Goal: Obtain resource: Obtain resource

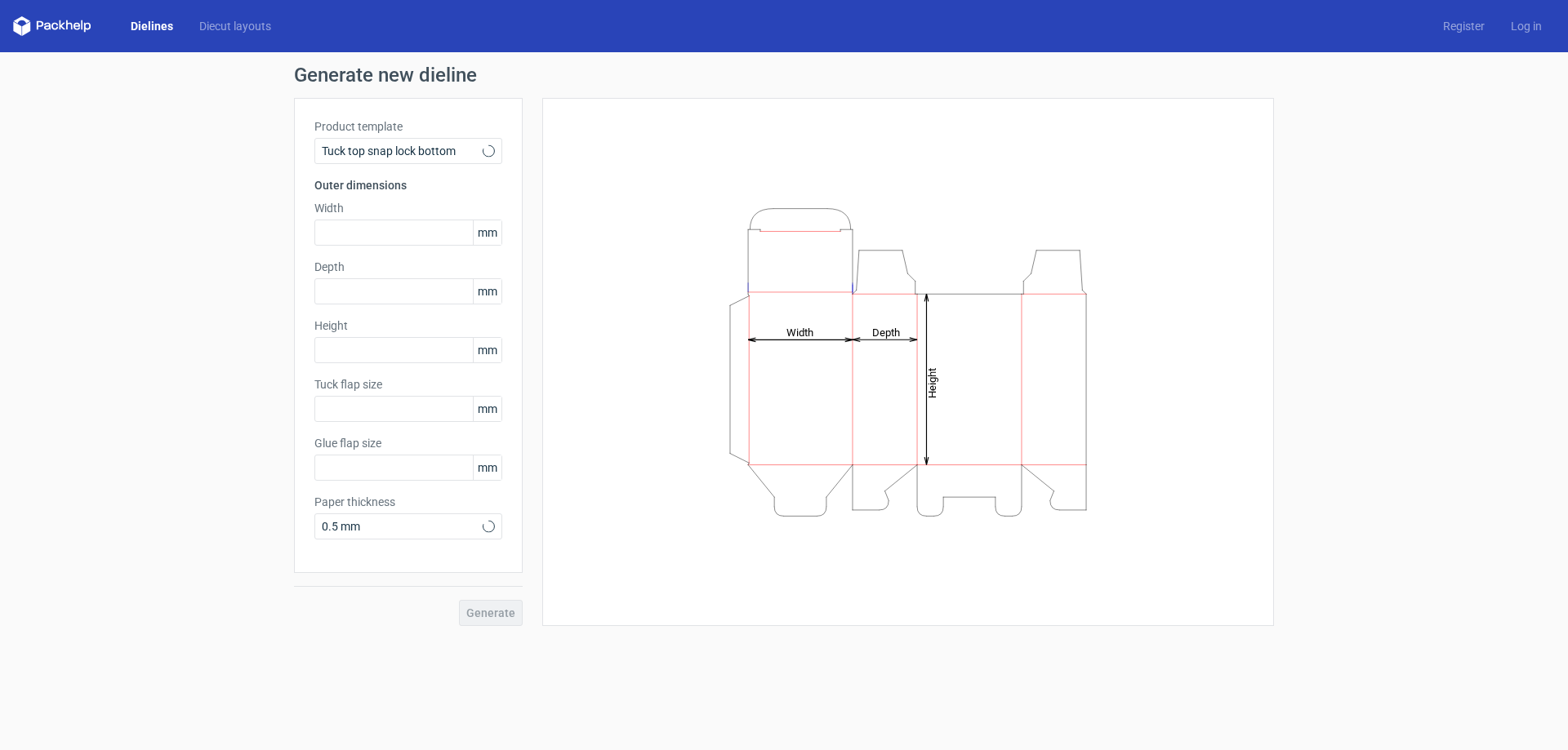
type input "15"
type input "10"
click at [420, 515] on div "0.5 mm" at bounding box center [408, 526] width 188 height 26
click at [394, 584] on div "0.5 mm" at bounding box center [408, 589] width 175 height 26
click at [492, 614] on div "Generate" at bounding box center [408, 599] width 229 height 53
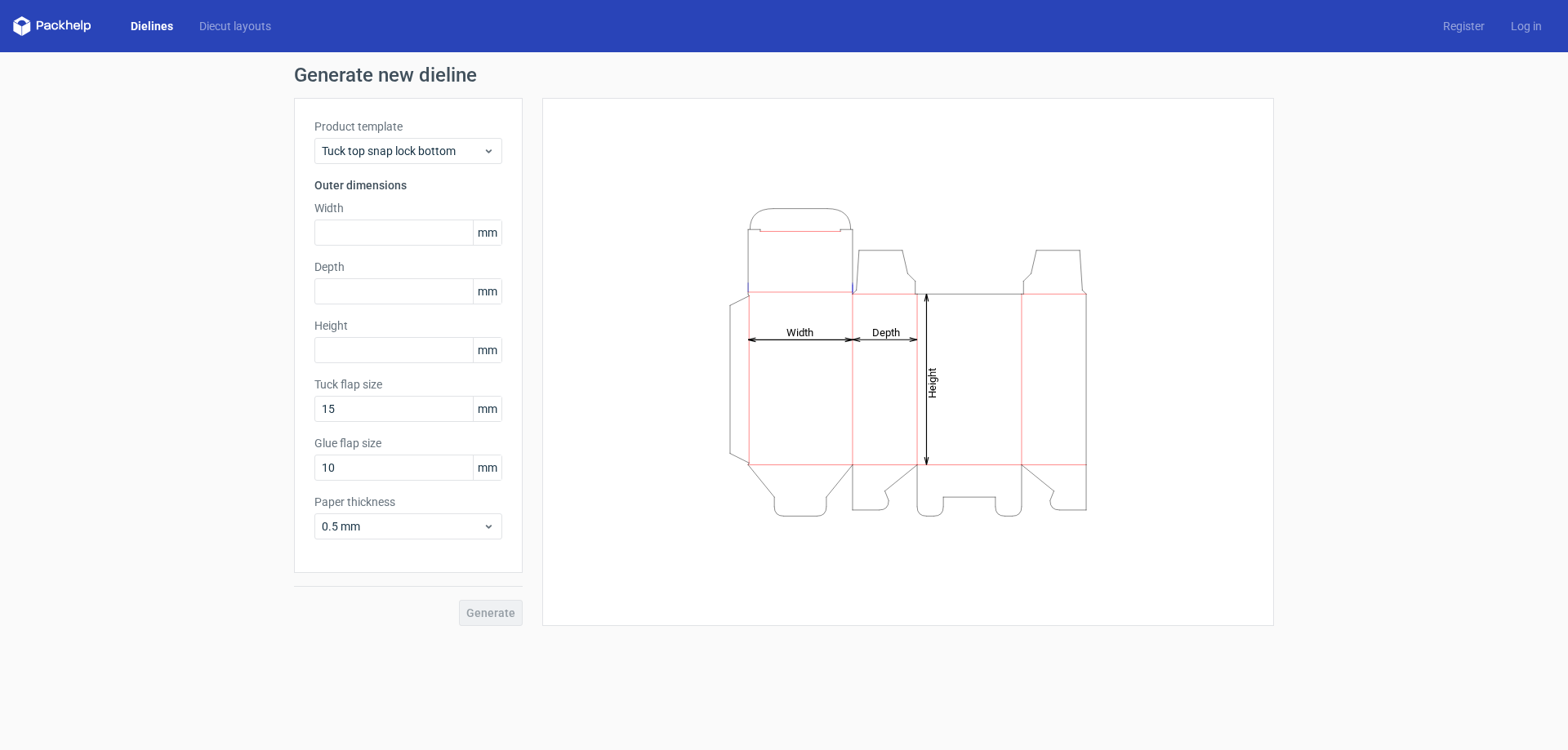
click at [492, 614] on div "Generate" at bounding box center [408, 599] width 229 height 53
click at [417, 234] on input "text" at bounding box center [408, 233] width 188 height 26
type input "90"
click at [400, 289] on input "text" at bounding box center [408, 292] width 188 height 26
type input "60"
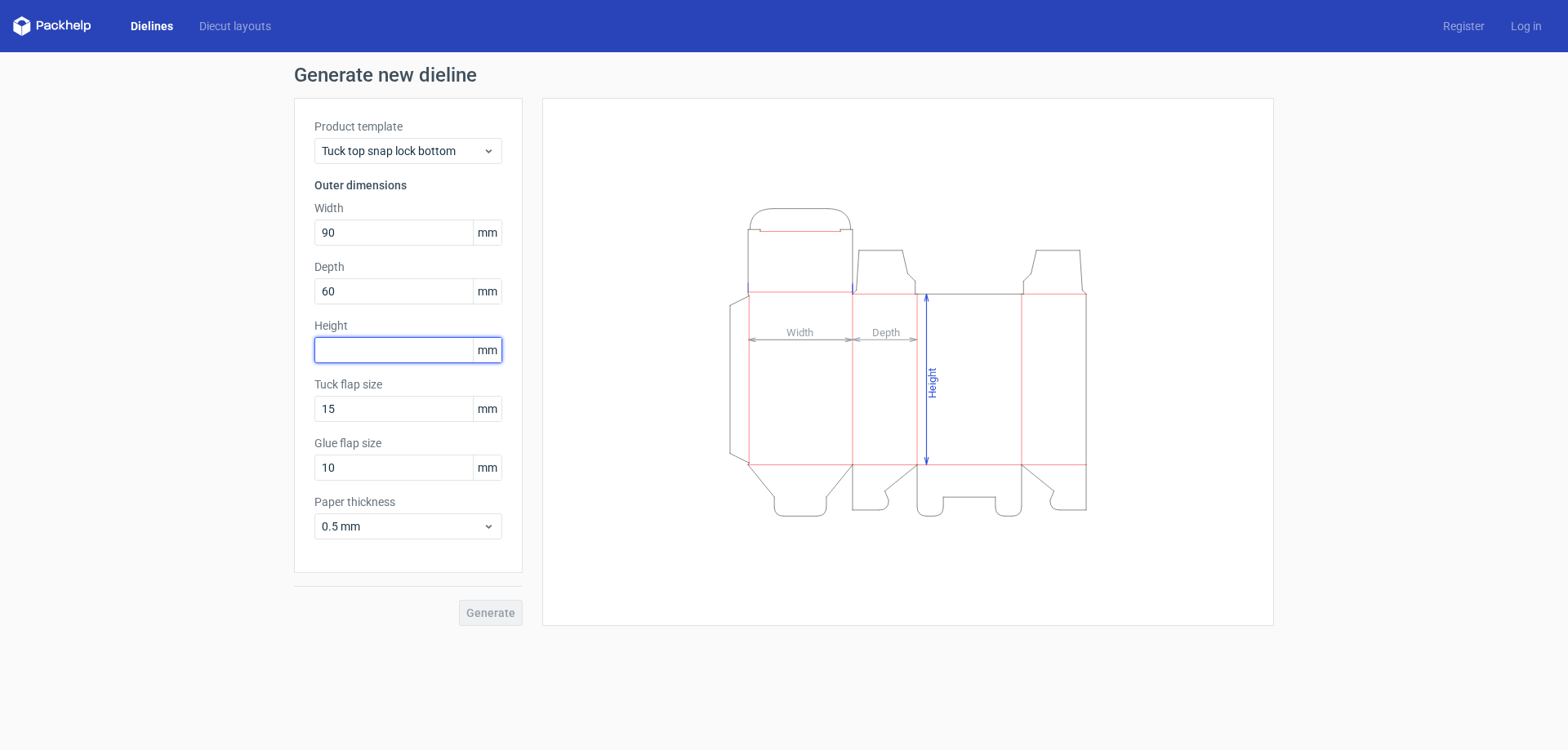
click at [384, 355] on input "text" at bounding box center [408, 350] width 188 height 26
type input "110"
click at [490, 625] on div "Generate new dieline Product template Tuck top snap lock bottom Outer dimension…" at bounding box center [784, 346] width 1568 height 587
click at [485, 611] on span "Generate" at bounding box center [491, 613] width 49 height 11
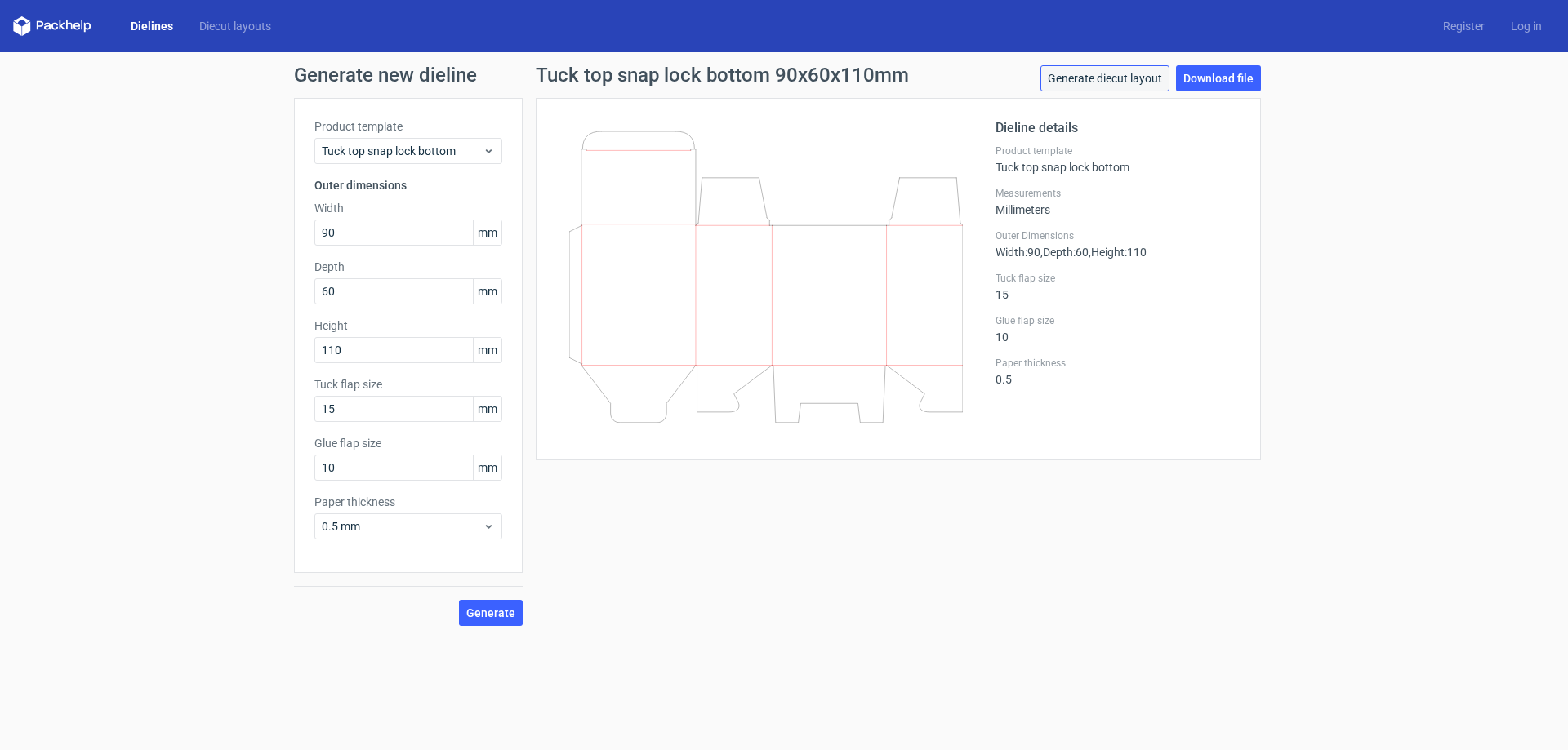
click at [1111, 75] on link "Generate diecut layout" at bounding box center [1105, 79] width 129 height 26
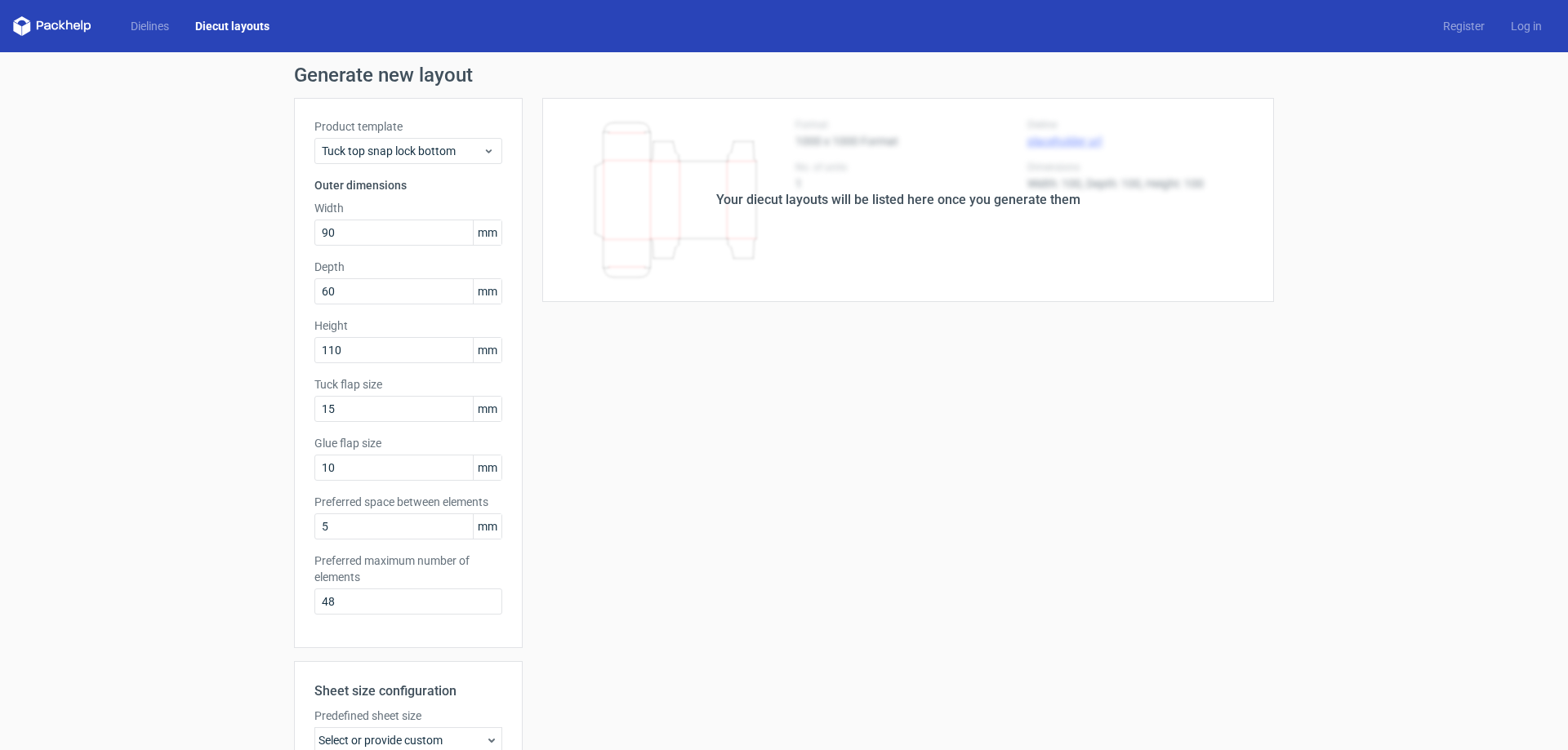
click at [924, 207] on div "Your diecut layouts will be listed here once you generate them" at bounding box center [898, 200] width 364 height 20
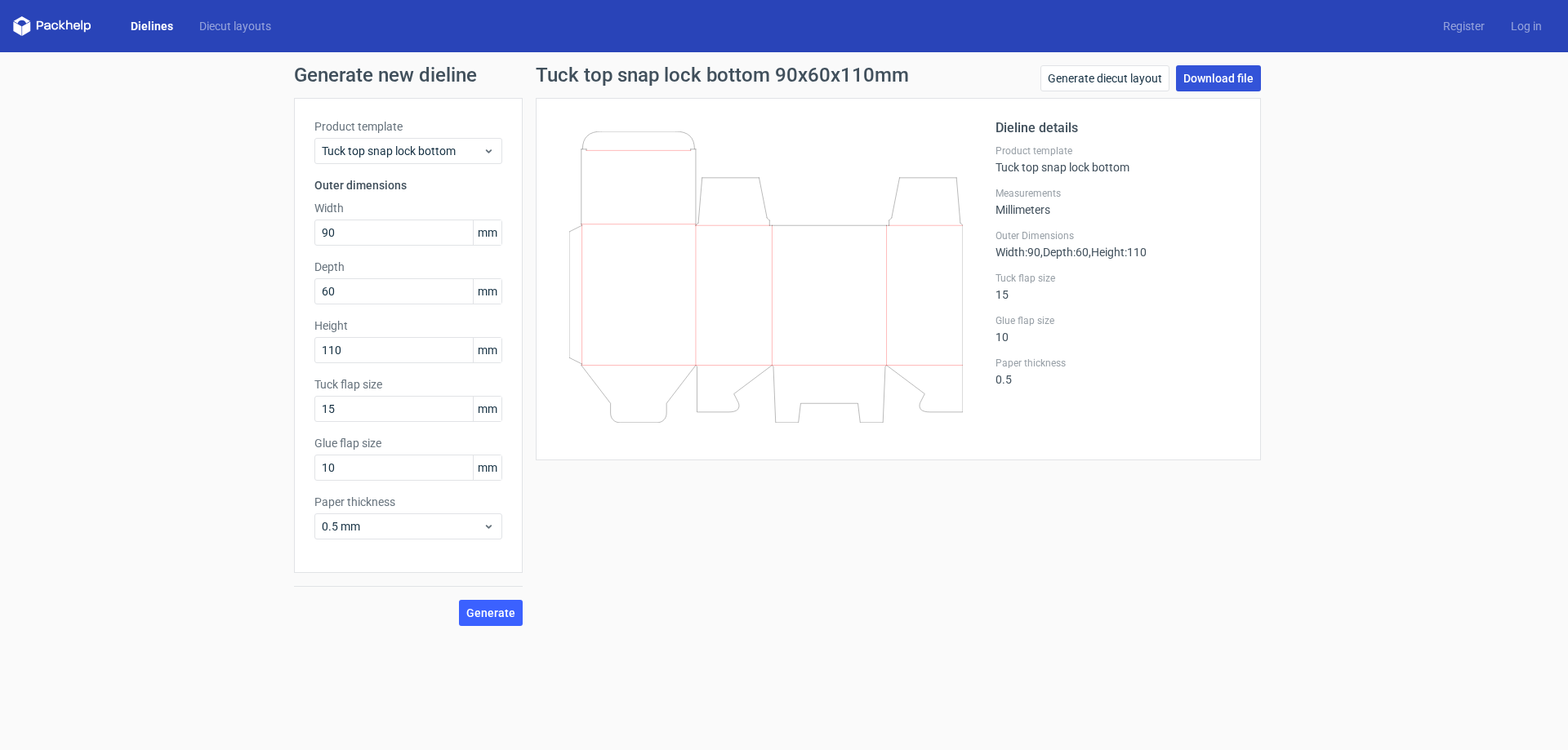
click at [1231, 74] on link "Download file" at bounding box center [1219, 79] width 85 height 26
click at [856, 141] on icon at bounding box center [766, 277] width 394 height 292
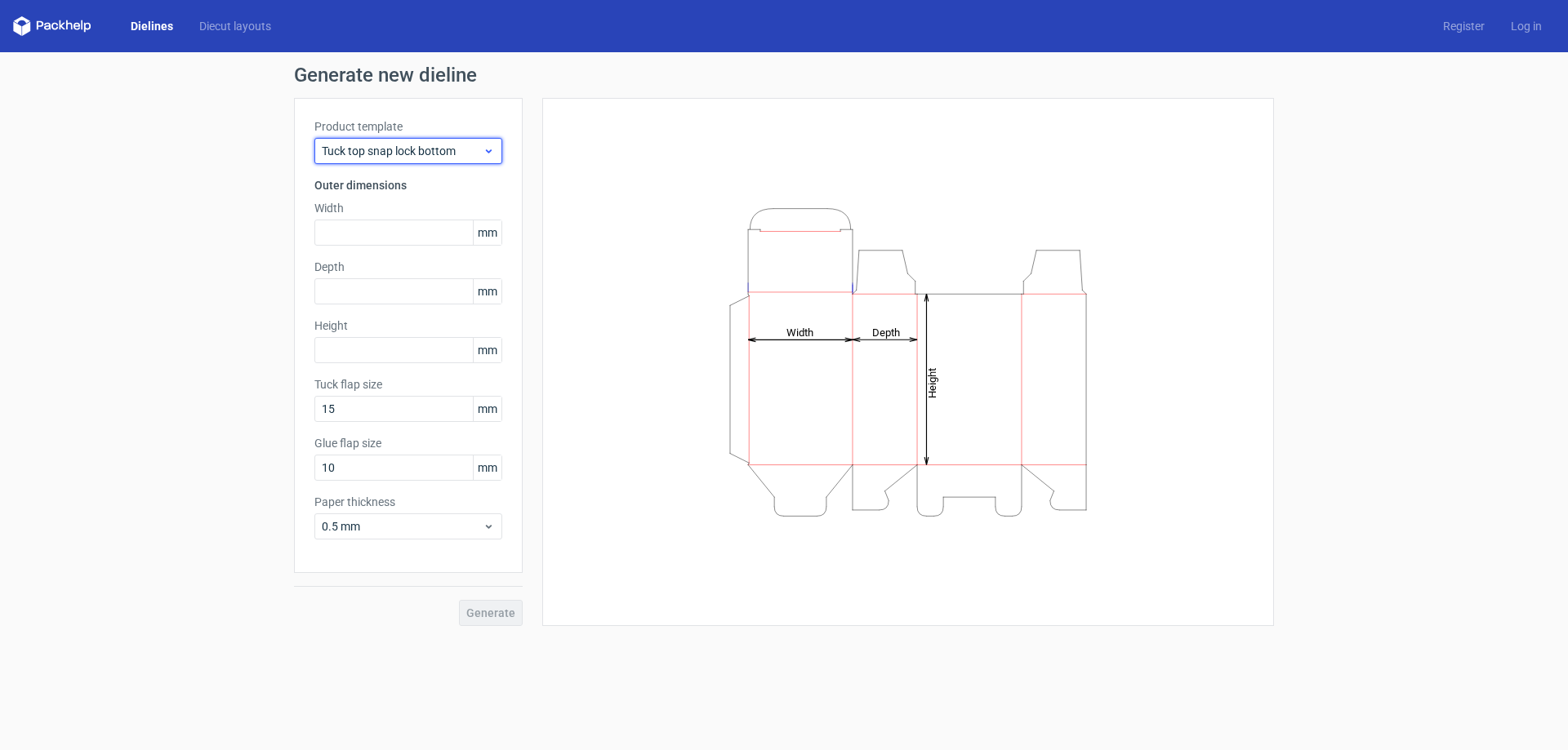
click at [478, 149] on span "Tuck top snap lock bottom" at bounding box center [402, 151] width 161 height 16
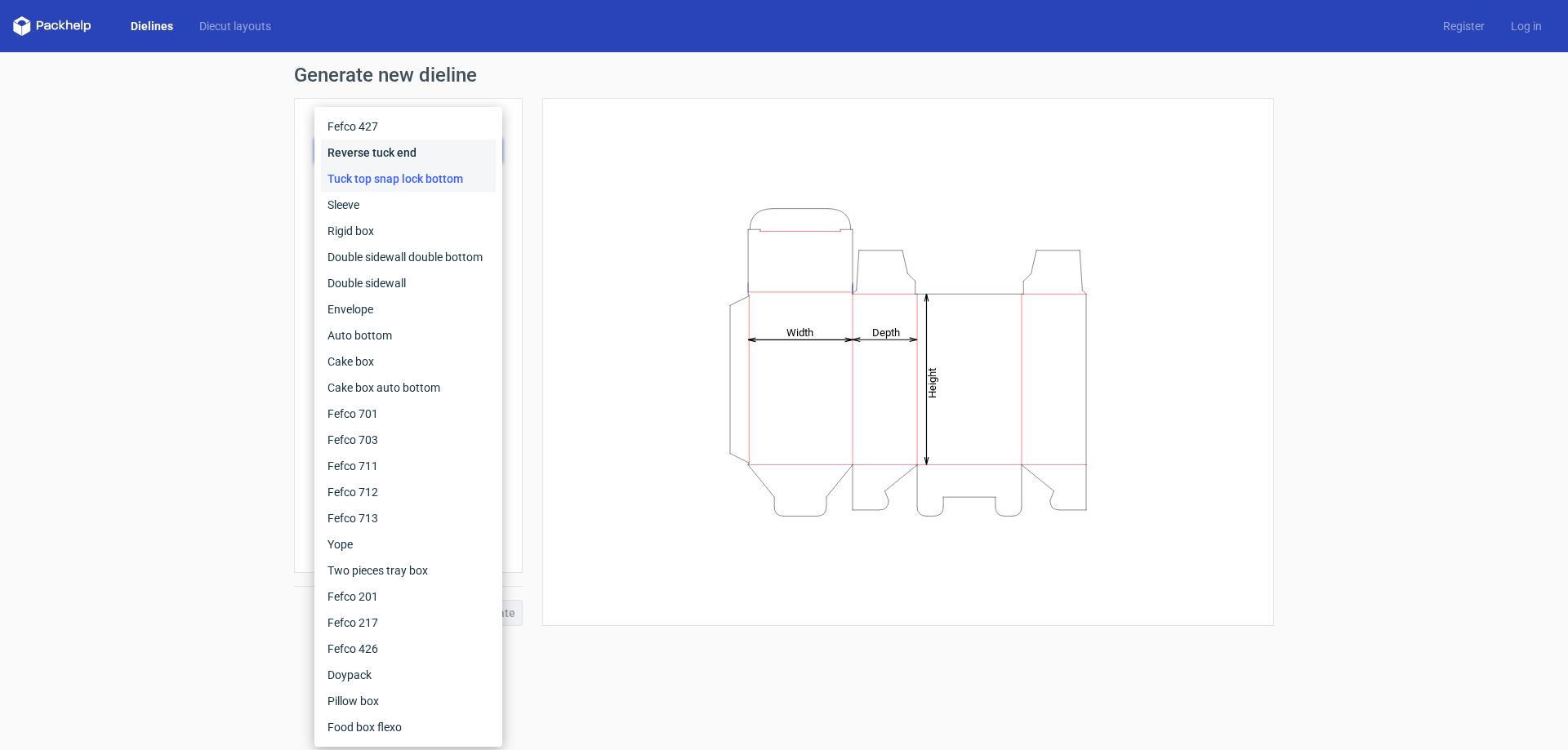
click at [390, 154] on div "Reverse tuck end" at bounding box center [408, 152] width 175 height 26
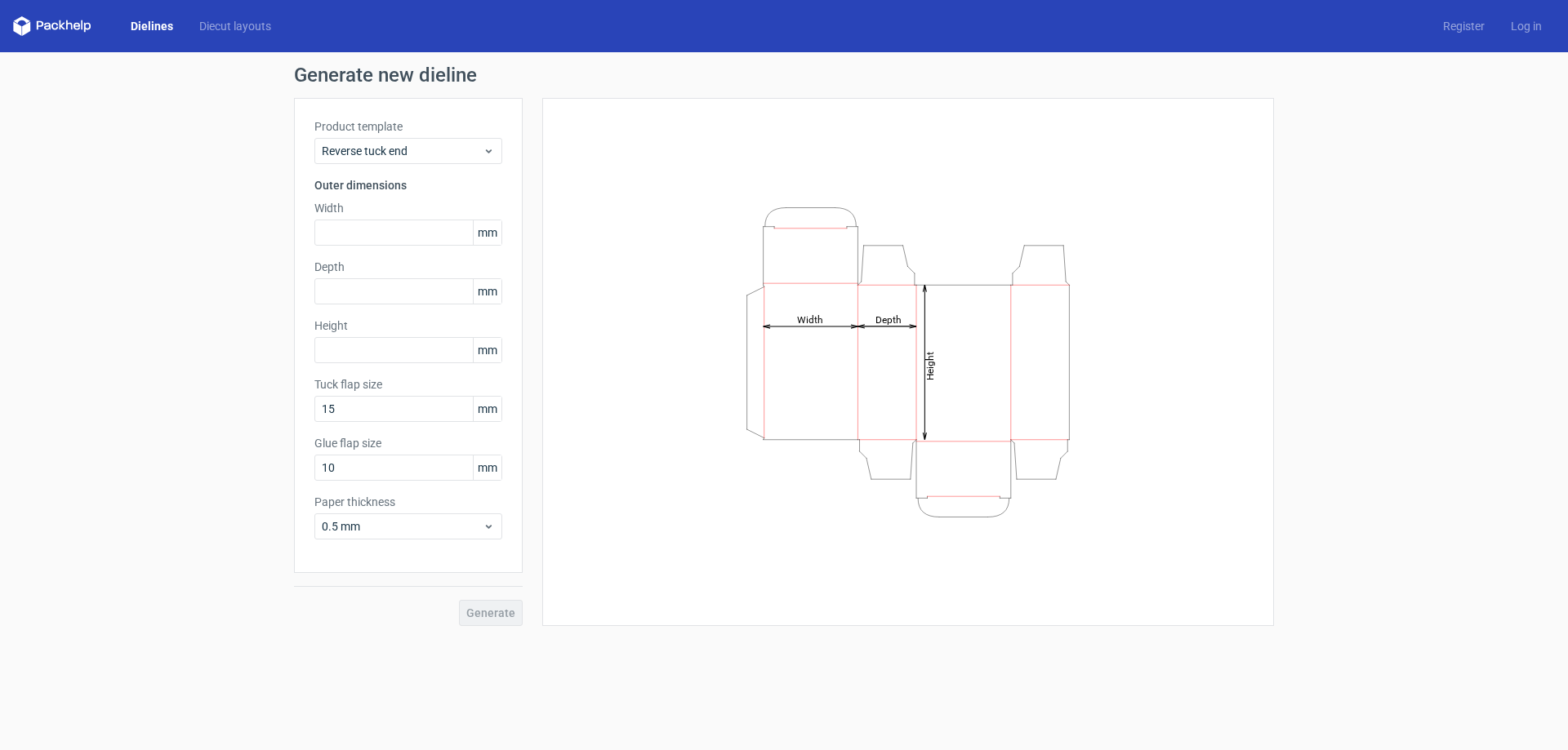
click at [1155, 280] on div "Height Depth Width" at bounding box center [908, 361] width 691 height 488
click at [410, 231] on input "text" at bounding box center [408, 233] width 188 height 26
type input "8"
type input "90"
click at [360, 298] on input "text" at bounding box center [408, 292] width 188 height 26
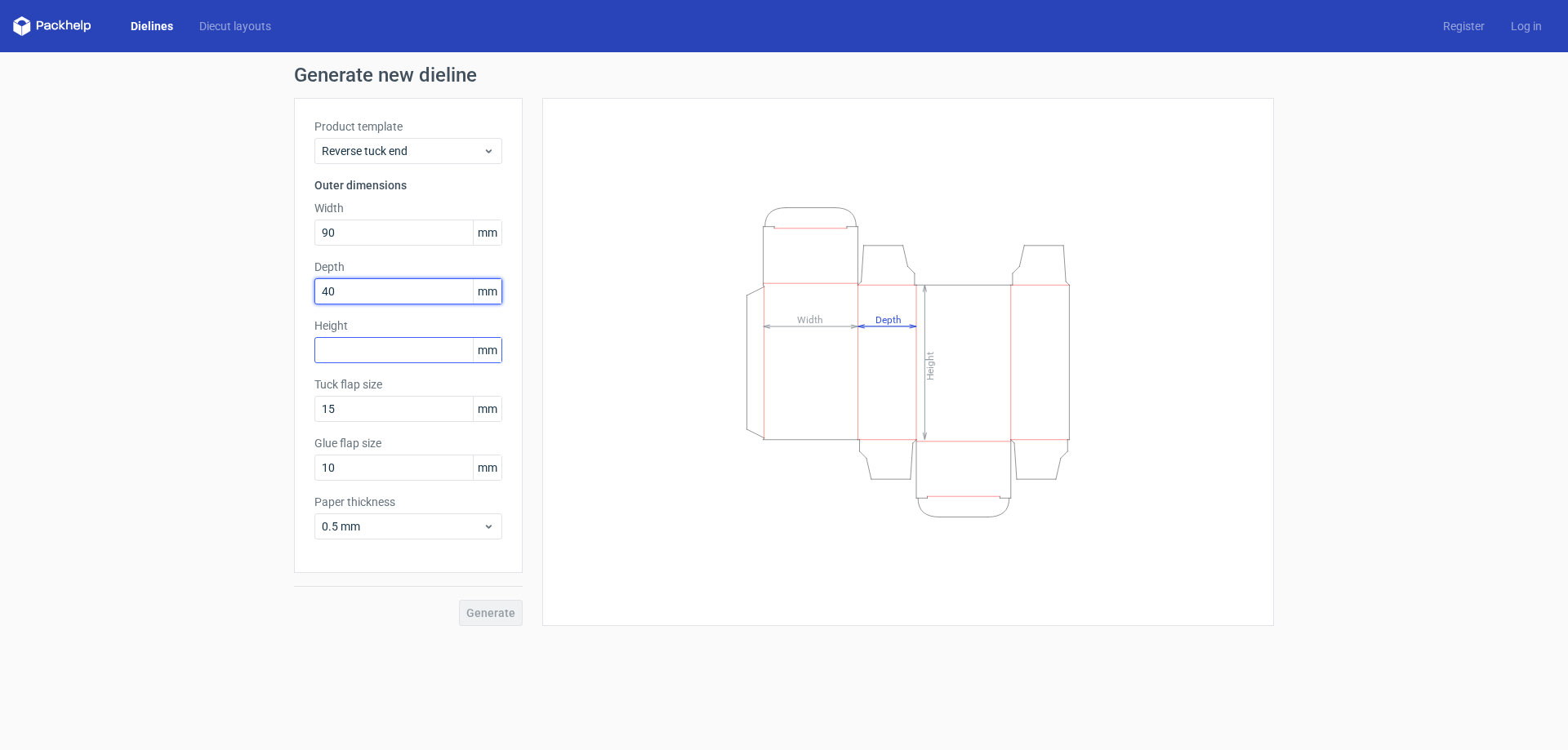
type input "40"
click at [367, 344] on input "text" at bounding box center [408, 350] width 188 height 26
type input "100"
click at [624, 534] on div "Height Depth Width" at bounding box center [908, 361] width 691 height 488
click at [504, 609] on span "Generate" at bounding box center [491, 613] width 49 height 11
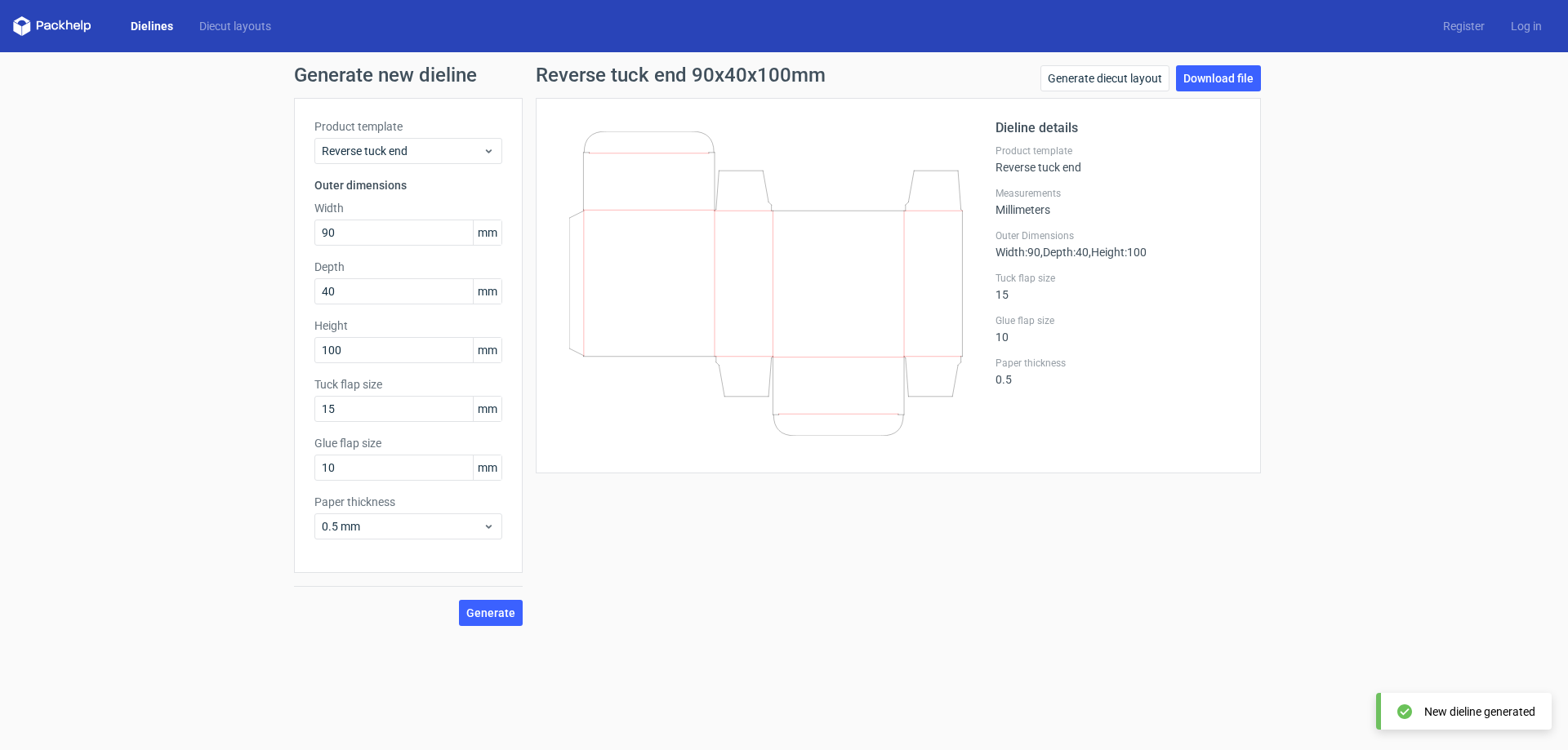
click at [894, 366] on icon at bounding box center [766, 283] width 394 height 304
click at [1215, 86] on link "Download file" at bounding box center [1219, 79] width 85 height 26
